Goal: Information Seeking & Learning: Learn about a topic

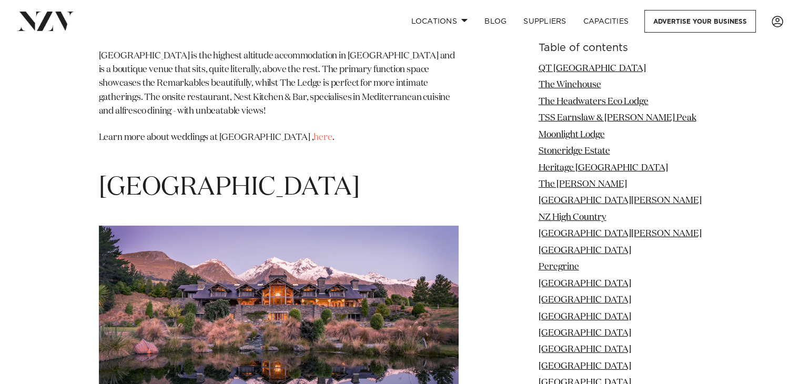
scroll to position [7516, 0]
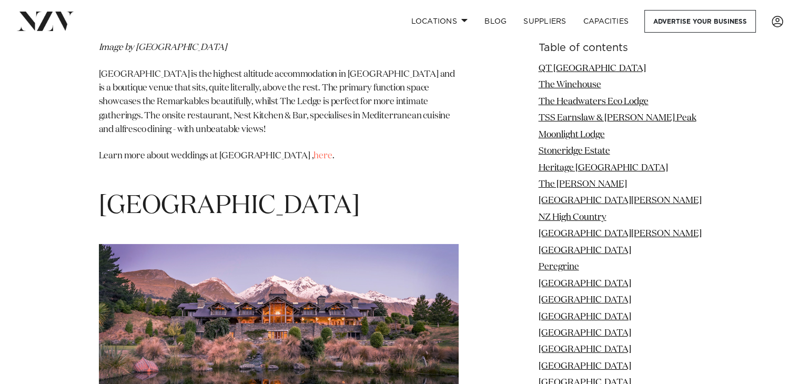
click at [589, 186] on link "The [PERSON_NAME]" at bounding box center [583, 184] width 88 height 9
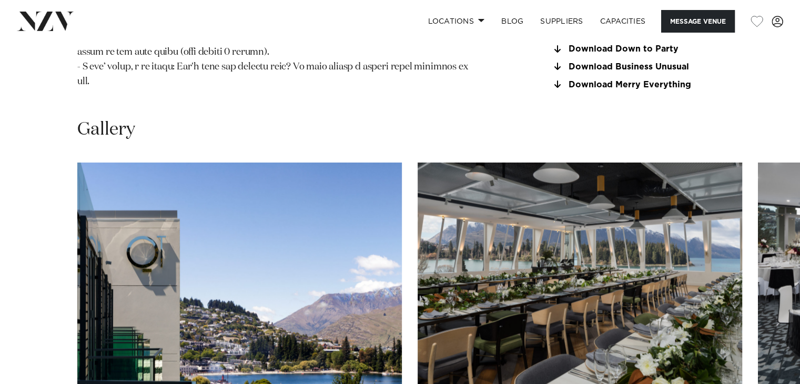
scroll to position [1386, 0]
